Goal: Check status: Check status

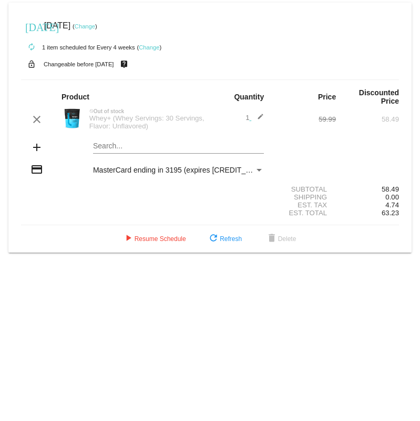
click at [103, 124] on div "Whey+ (Whey Servings: 30 Servings, Flavor: Unflavored)" at bounding box center [147, 122] width 126 height 16
click at [109, 121] on div "Whey+ (Whey Servings: 30 Servings, Flavor: Unflavored)" at bounding box center [147, 122] width 126 height 16
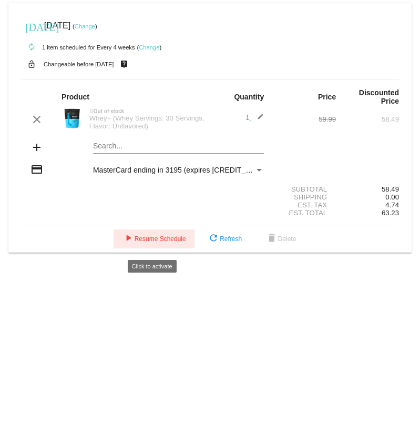
click at [159, 238] on button "play_arrow Resume Schedule" at bounding box center [154, 238] width 81 height 19
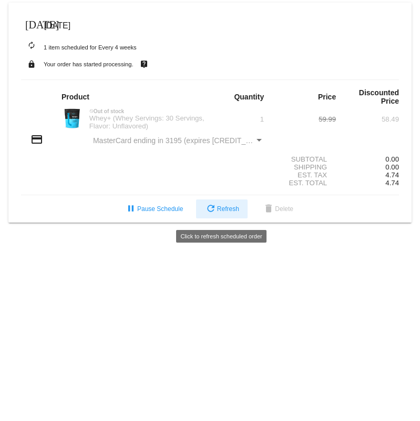
click at [206, 218] on button "refresh Refresh" at bounding box center [222, 208] width 52 height 19
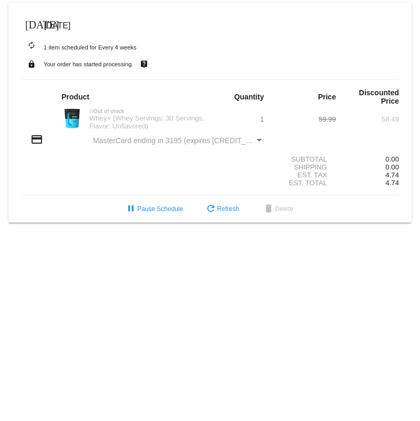
click at [118, 64] on small "Your order has started processing." at bounding box center [89, 64] width 90 height 6
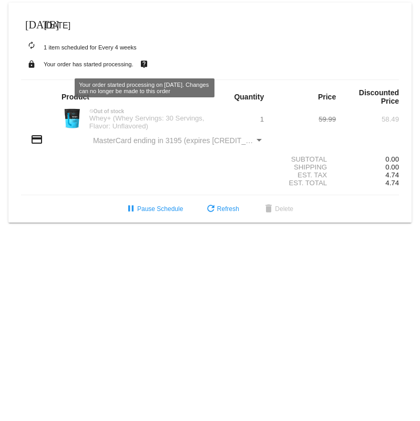
click at [143, 64] on mat-icon "live_help" at bounding box center [144, 64] width 13 height 14
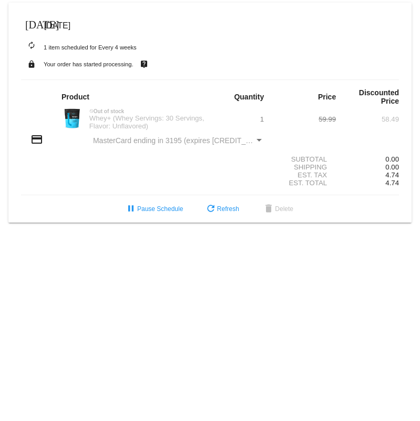
click at [65, 19] on div "[DATE] [DATE]" at bounding box center [210, 25] width 378 height 21
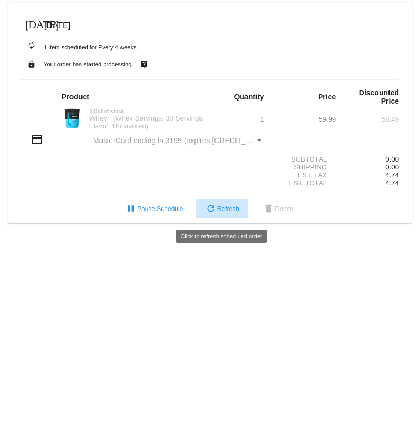
click at [226, 213] on span "refresh Refresh" at bounding box center [222, 208] width 35 height 7
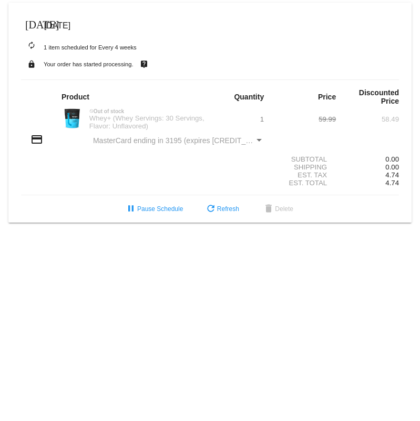
click at [260, 144] on div "Payment Method" at bounding box center [259, 140] width 9 height 8
click at [254, 139] on div "MasterCard ending in 3195 (expires [CREDIT_CARD_DATA])" at bounding box center [174, 140] width 162 height 8
click at [260, 142] on div "Payment Method" at bounding box center [259, 140] width 5 height 3
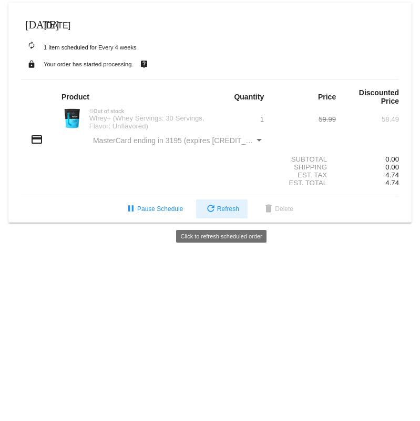
click at [210, 211] on mat-icon "refresh" at bounding box center [211, 209] width 13 height 13
